Goal: Navigation & Orientation: Find specific page/section

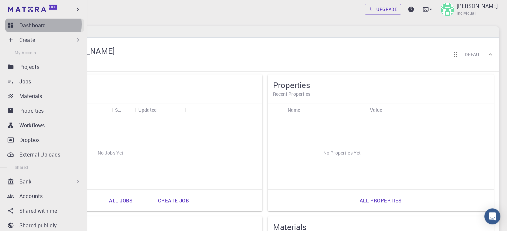
click at [34, 24] on p "Dashboard" at bounding box center [32, 25] width 26 height 8
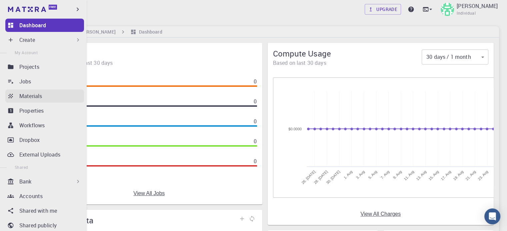
click at [32, 96] on p "Materials" at bounding box center [30, 96] width 23 height 8
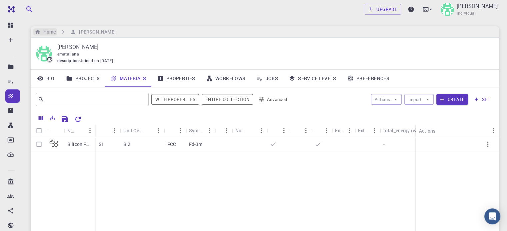
click at [52, 31] on h6 "Home" at bounding box center [48, 31] width 15 height 7
